Goal: Find specific page/section: Find specific page/section

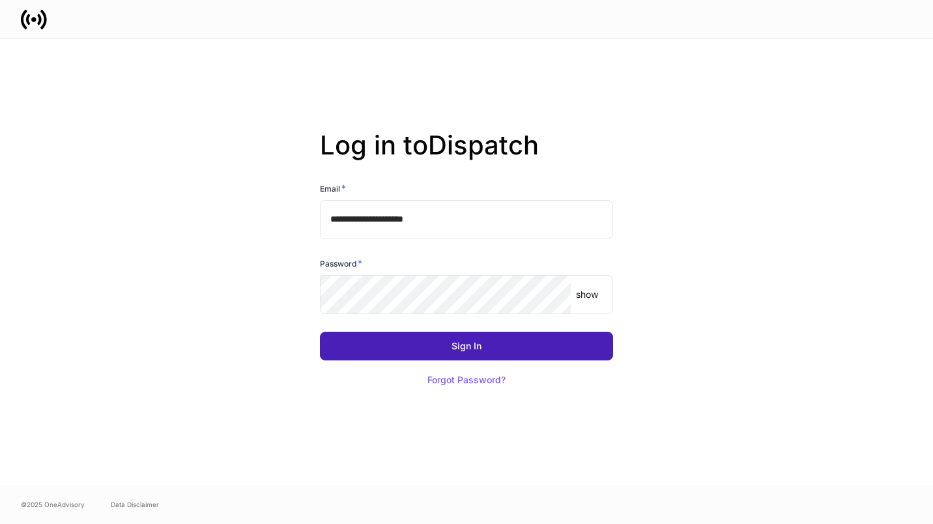
click at [478, 354] on button "Sign In" at bounding box center [466, 346] width 293 height 29
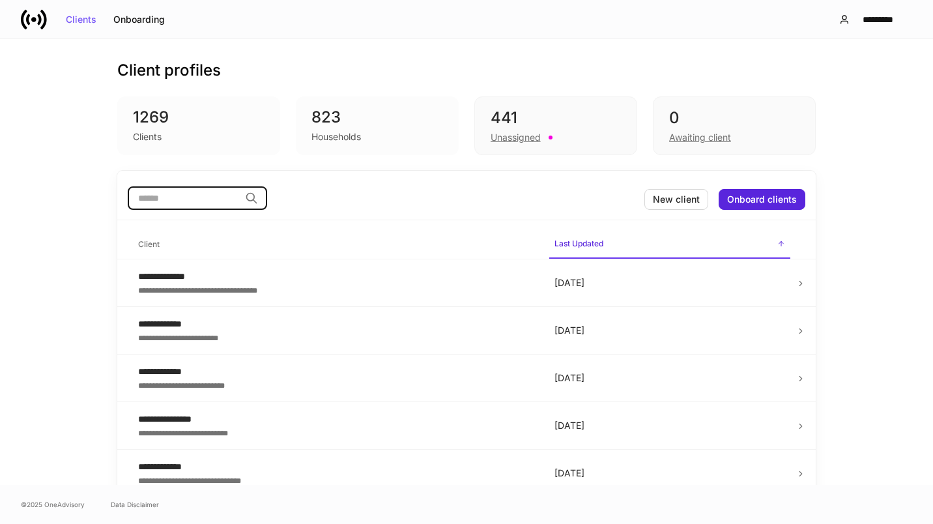
click at [170, 193] on input "search" at bounding box center [184, 197] width 112 height 23
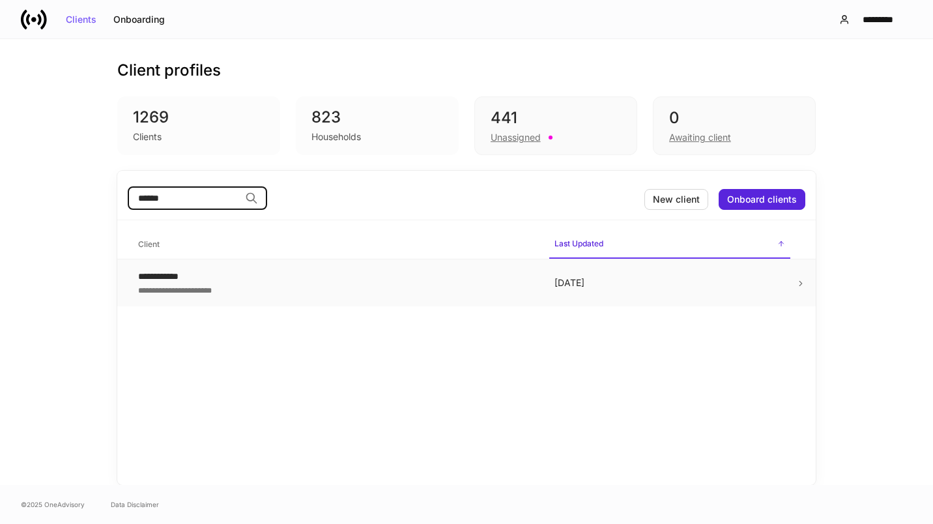
type input "******"
click at [175, 280] on div "**********" at bounding box center [336, 276] width 396 height 13
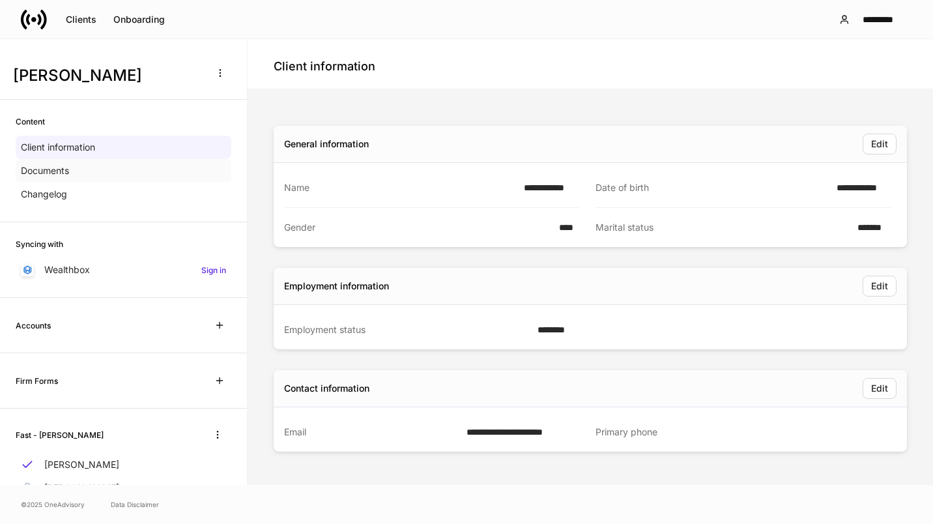
click at [63, 168] on p "Documents" at bounding box center [45, 170] width 48 height 13
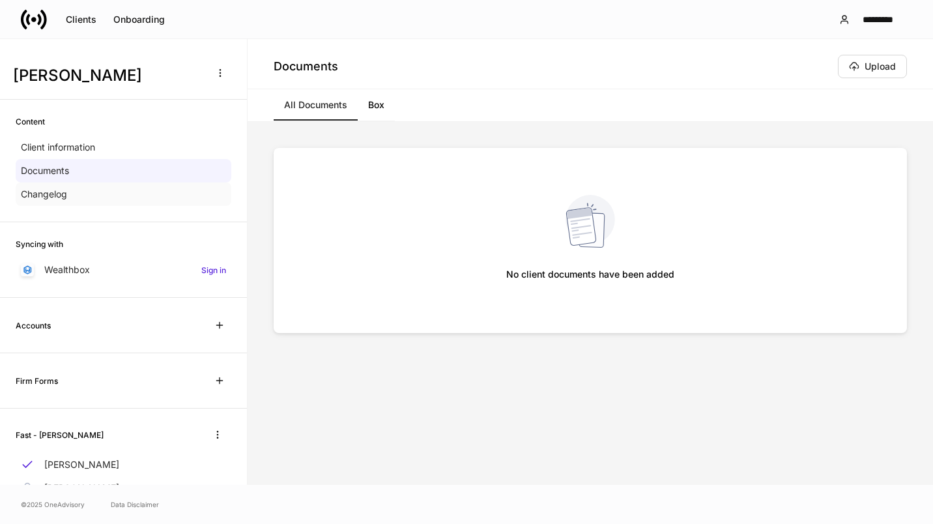
click at [51, 194] on p "Changelog" at bounding box center [44, 194] width 46 height 13
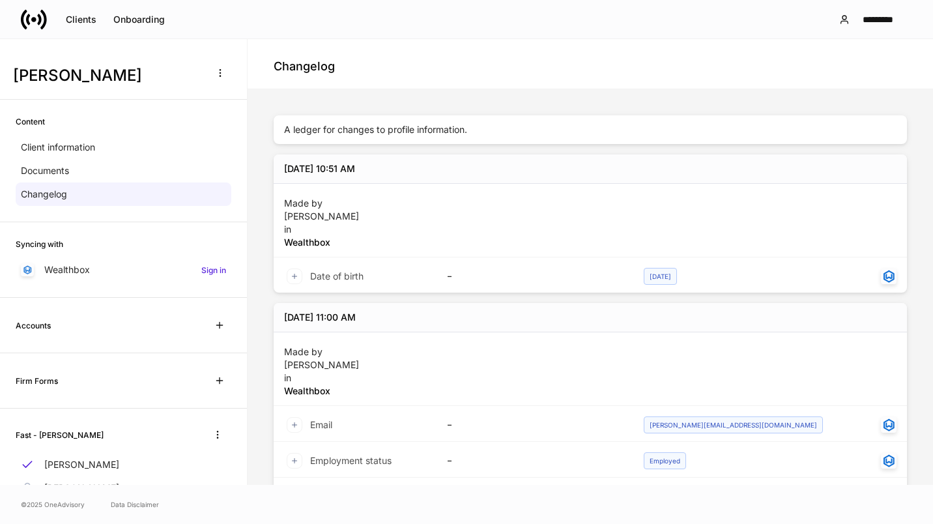
scroll to position [90, 0]
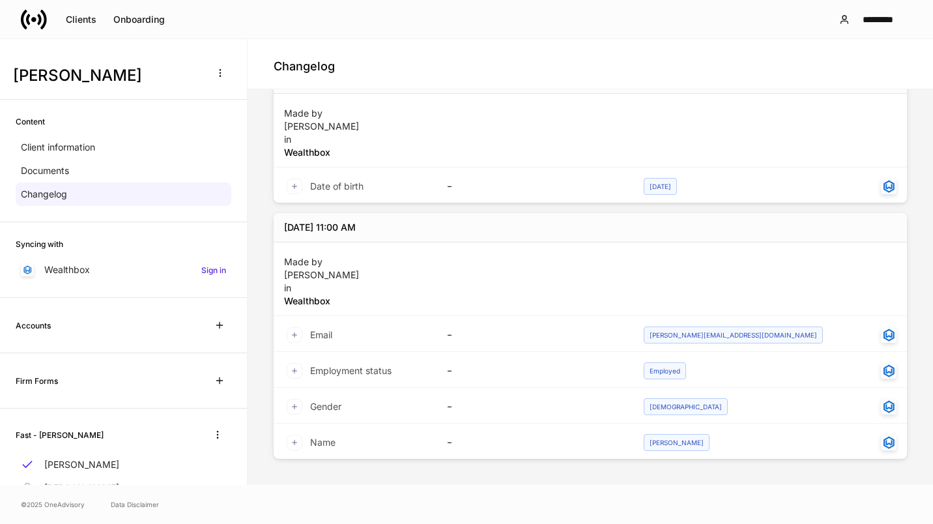
click at [294, 332] on icon at bounding box center [295, 335] width 8 height 8
click at [293, 184] on icon at bounding box center [295, 187] width 8 height 8
click at [65, 172] on p "Documents" at bounding box center [45, 170] width 48 height 13
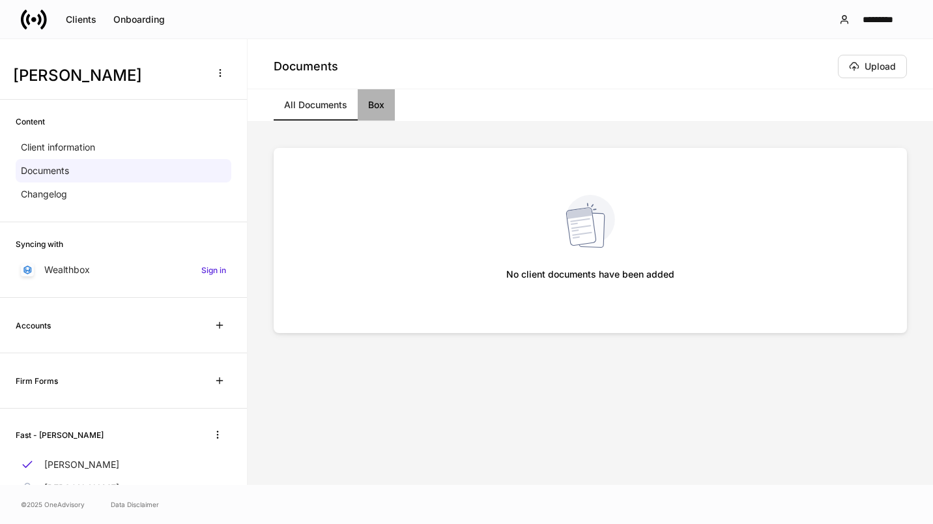
click at [383, 104] on link "Box" at bounding box center [376, 104] width 37 height 31
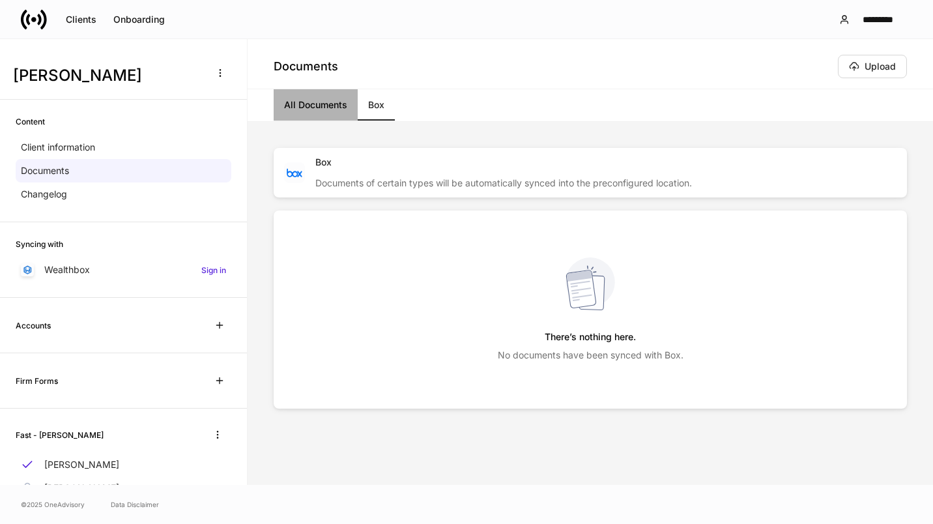
click at [315, 100] on link "All Documents" at bounding box center [316, 104] width 84 height 31
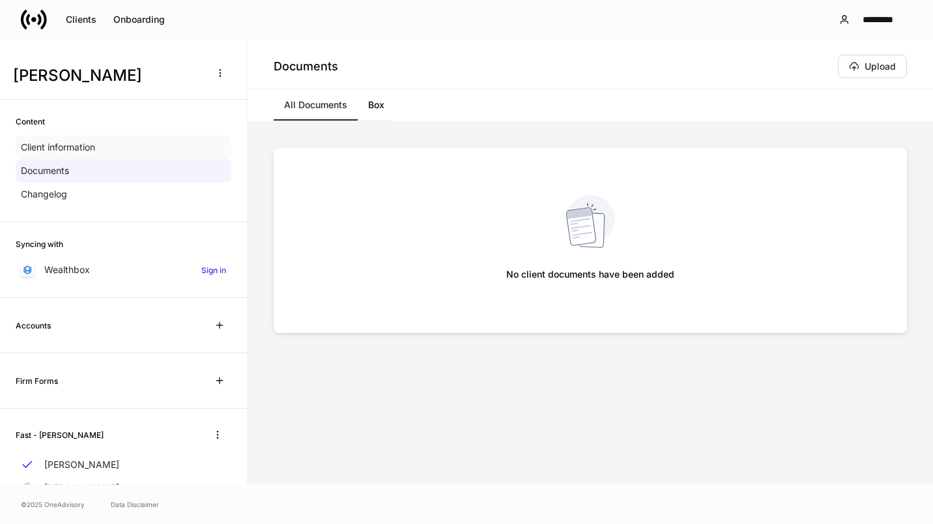
click at [69, 151] on p "Client information" at bounding box center [58, 147] width 74 height 13
